Goal: Task Accomplishment & Management: Use online tool/utility

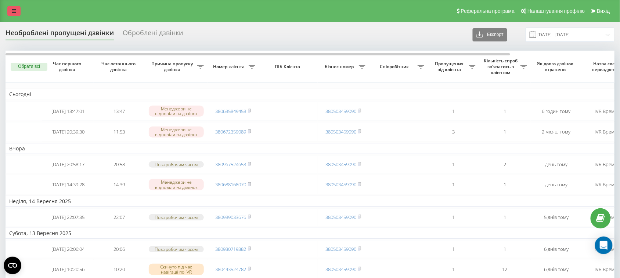
click at [13, 10] on icon at bounding box center [14, 10] width 4 height 5
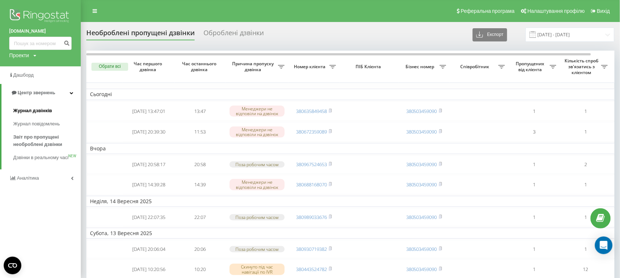
click at [33, 111] on span "Журнал дзвінків" at bounding box center [32, 110] width 39 height 7
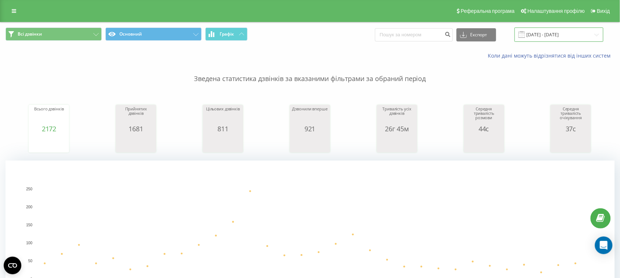
click at [579, 35] on input "[DATE] - [DATE]" at bounding box center [558, 35] width 89 height 14
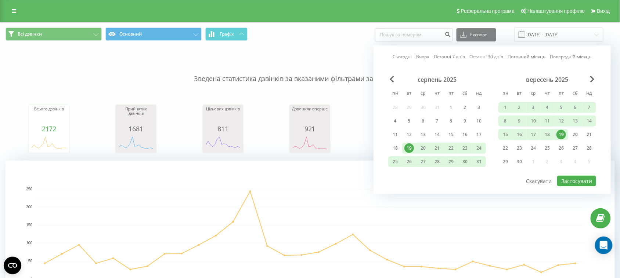
click at [562, 134] on div "19" at bounding box center [561, 135] width 10 height 10
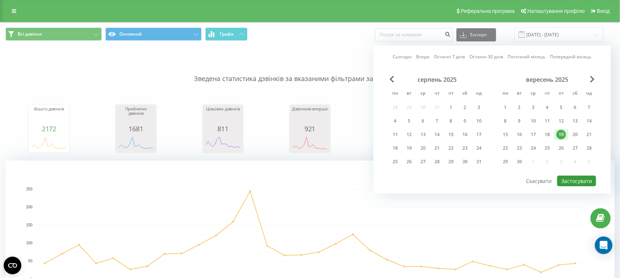
click at [579, 176] on button "Застосувати" at bounding box center [576, 181] width 39 height 11
type input "19.09.2025 - 19.09.2025"
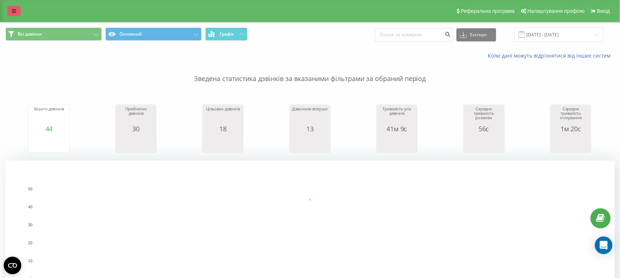
click at [12, 8] on icon at bounding box center [14, 10] width 4 height 5
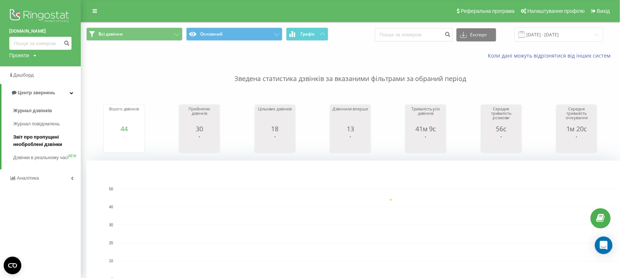
click at [40, 137] on span "Звіт про пропущені необроблені дзвінки" at bounding box center [45, 141] width 64 height 15
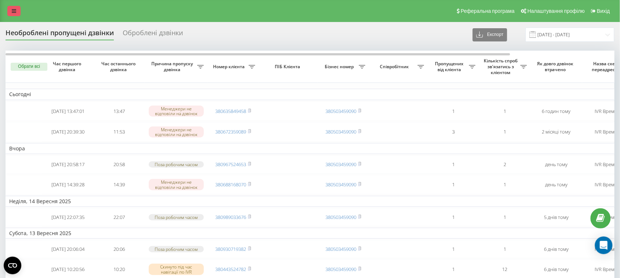
click at [12, 7] on link at bounding box center [13, 11] width 13 height 10
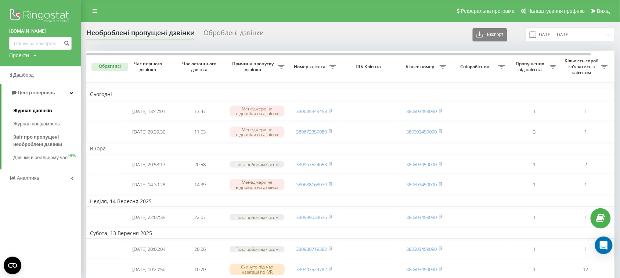
click at [39, 108] on span "Журнал дзвінків" at bounding box center [32, 110] width 39 height 7
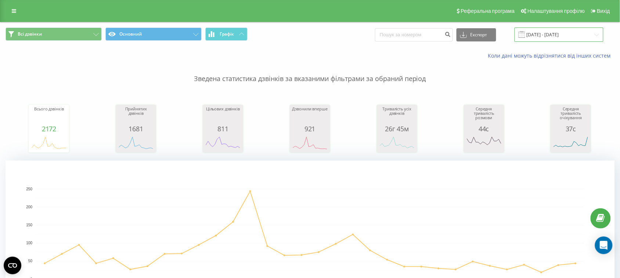
click at [547, 33] on input "[DATE] - [DATE]" at bounding box center [558, 35] width 89 height 14
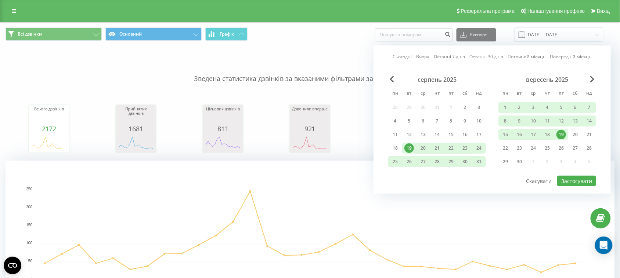
click at [561, 131] on div "19" at bounding box center [561, 135] width 10 height 10
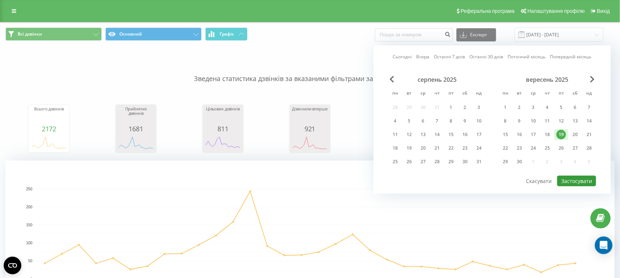
click at [575, 177] on button "Застосувати" at bounding box center [576, 181] width 39 height 11
type input "19.09.2025 - 19.09.2025"
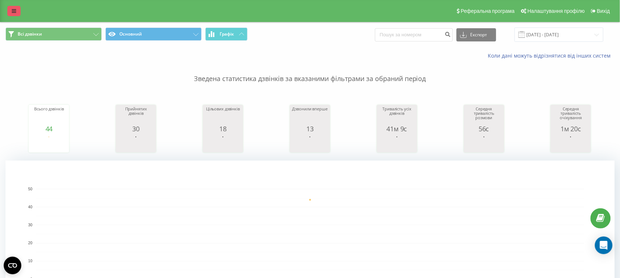
click at [13, 10] on icon at bounding box center [14, 10] width 4 height 5
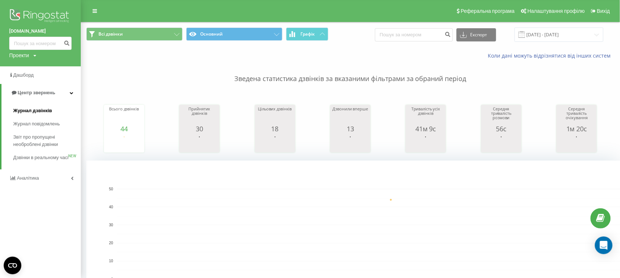
click at [37, 110] on span "Журнал дзвінків" at bounding box center [32, 110] width 39 height 7
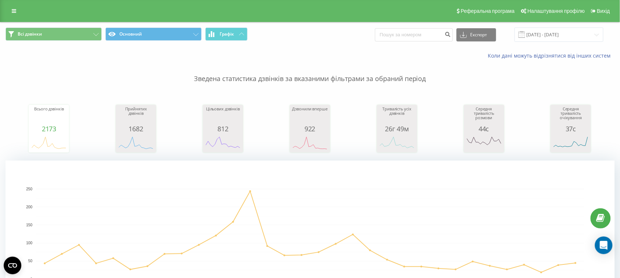
click at [340, 55] on div "Коли дані можуть відрізнятися вiд інших систем" at bounding box center [425, 55] width 387 height 7
click at [562, 39] on input "[DATE] - [DATE]" at bounding box center [558, 35] width 89 height 14
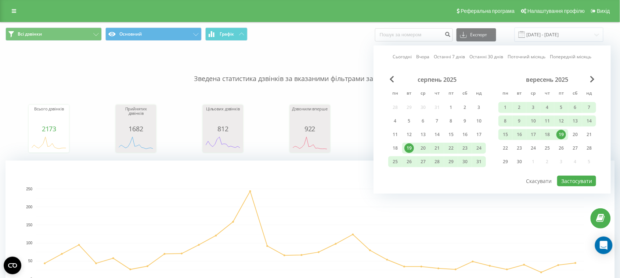
click at [562, 133] on div "19" at bounding box center [561, 135] width 10 height 10
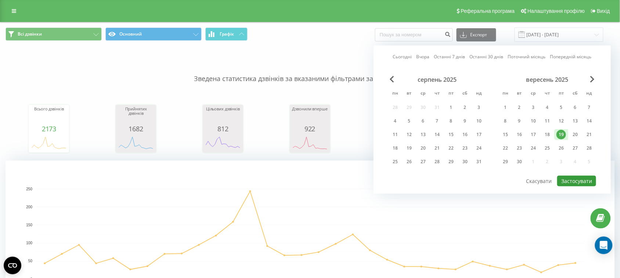
click at [576, 178] on button "Застосувати" at bounding box center [576, 181] width 39 height 11
type input "[DATE] - [DATE]"
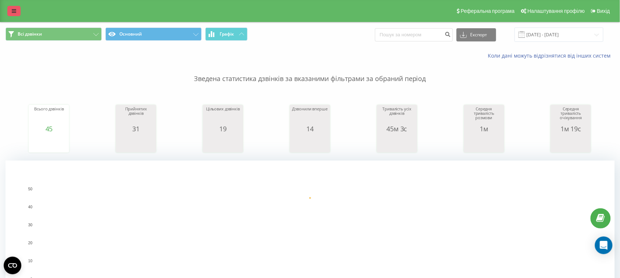
click at [15, 6] on link at bounding box center [13, 11] width 13 height 10
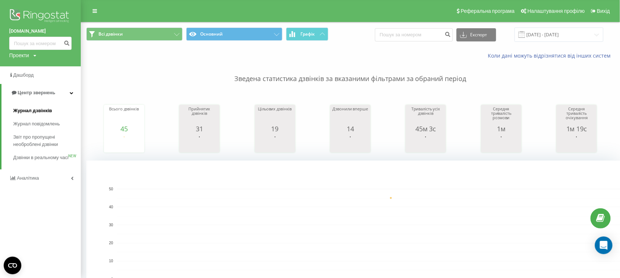
click at [44, 109] on span "Журнал дзвінків" at bounding box center [32, 110] width 39 height 7
